Goal: Complete application form

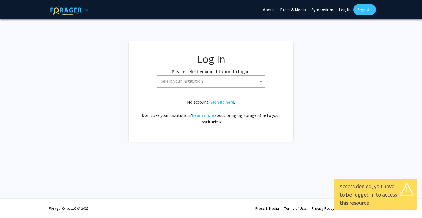
select select
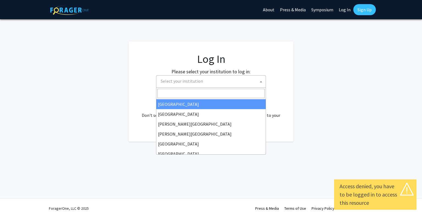
click at [218, 75] on span "Select your institution" at bounding box center [212, 80] width 107 height 11
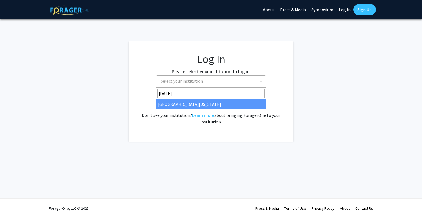
type input "[DATE]"
select select "29"
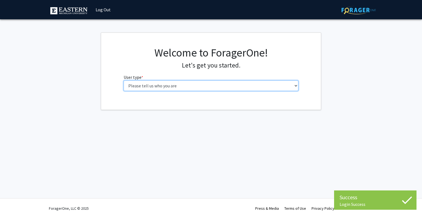
click at [166, 86] on select "Please tell us who you are Undergraduate Student Master's Student Doctoral Cand…" at bounding box center [211, 85] width 175 height 10
select select "1: undergrad"
click at [124, 80] on select "Please tell us who you are Undergraduate Student Master's Student Doctoral Cand…" at bounding box center [211, 85] width 175 height 10
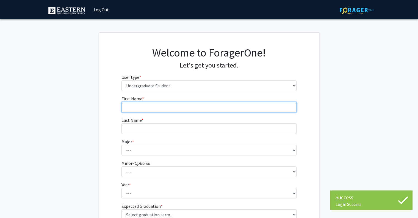
click at [158, 104] on input "First Name * required" at bounding box center [209, 107] width 175 height 10
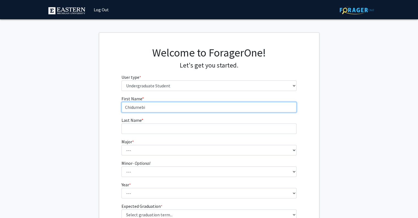
type input "Chidumebi"
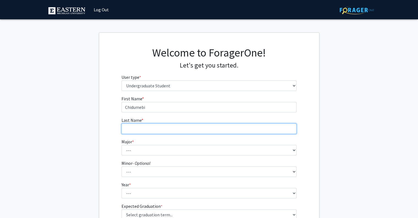
click at [153, 130] on input "Last Name * required" at bounding box center [209, 128] width 175 height 10
type input "i"
type input "Iwuoha"
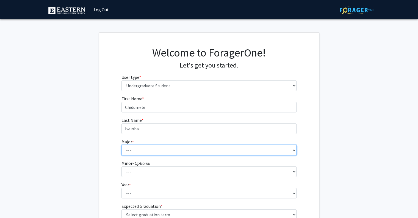
click at [149, 150] on select "--- Accounting Accounting + Tax Consulting Accounting Information Systems Accou…" at bounding box center [209, 150] width 175 height 10
select select "14: 2151"
click at [122, 145] on select "--- Accounting Accounting + Tax Consulting Accounting Information Systems Accou…" at bounding box center [209, 150] width 175 height 10
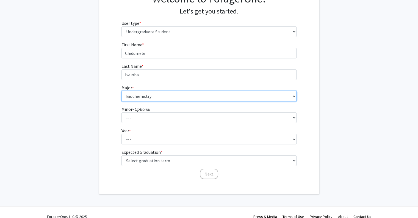
scroll to position [62, 0]
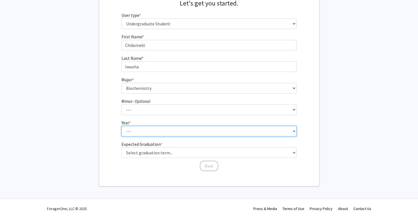
click at [129, 133] on select "--- First-year Sophomore Junior Senior Postbaccalaureate Certificate" at bounding box center [209, 131] width 175 height 10
select select "1: first-year"
click at [122, 126] on select "--- First-year Sophomore Junior Senior Postbaccalaureate Certificate" at bounding box center [209, 131] width 175 height 10
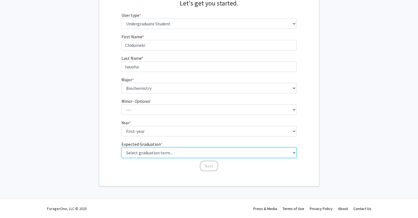
click at [130, 152] on select "Select graduation term... Spring 2025 Summer 2025 Fall 2025 Winter 2025 Spring …" at bounding box center [209, 152] width 175 height 10
select select "20: winter_2029"
click at [122, 147] on select "Select graduation term... Spring 2025 Summer 2025 Fall 2025 Winter 2025 Spring …" at bounding box center [209, 152] width 175 height 10
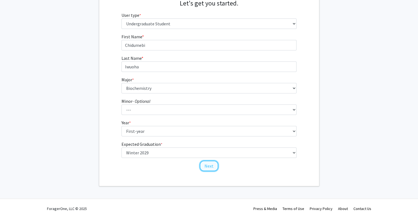
click at [204, 167] on button "Next" at bounding box center [209, 165] width 18 height 10
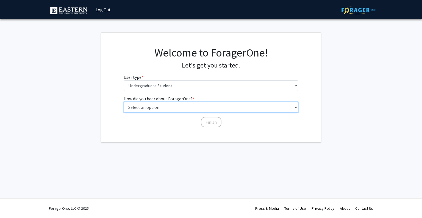
click at [148, 105] on select "Select an option Peer/student recommendation Faculty/staff recommendation Unive…" at bounding box center [211, 107] width 175 height 10
select select "1: peer_recommendation"
click at [124, 102] on select "Select an option Peer/student recommendation Faculty/staff recommendation Unive…" at bounding box center [211, 107] width 175 height 10
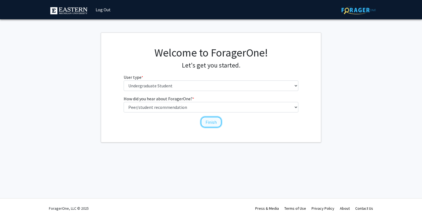
click at [209, 118] on button "Finish" at bounding box center [211, 122] width 21 height 10
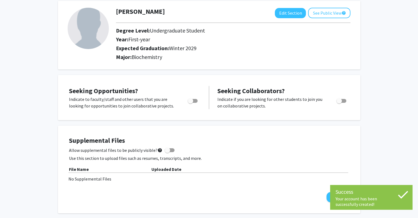
scroll to position [37, 0]
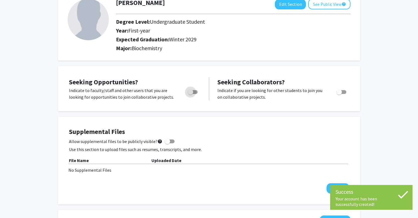
click at [190, 91] on span "Toggle" at bounding box center [191, 92] width 6 height 6
click at [190, 94] on input "Are you actively seeking opportunities?" at bounding box center [190, 94] width 0 height 0
checkbox input "true"
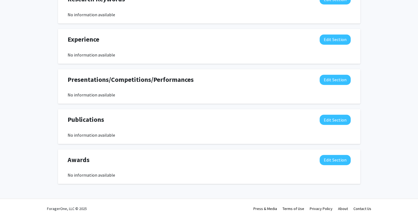
scroll to position [0, 0]
